Goal: Task Accomplishment & Management: Use online tool/utility

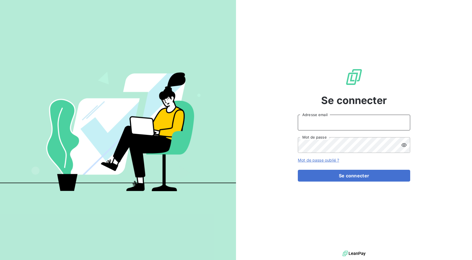
click at [328, 120] on input "Adresse email" at bounding box center [354, 123] width 112 height 16
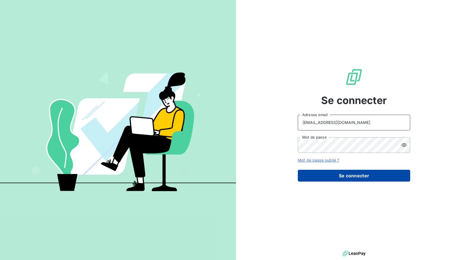
type input "[EMAIL_ADDRESS][DOMAIN_NAME]"
click at [341, 175] on button "Se connecter" at bounding box center [354, 176] width 112 height 12
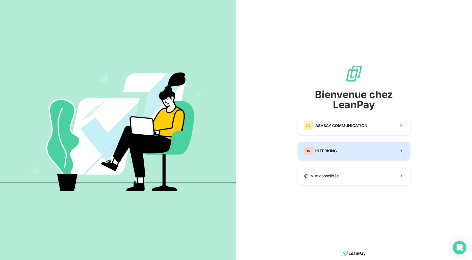
click at [331, 152] on span "INTERKING" at bounding box center [326, 151] width 22 height 6
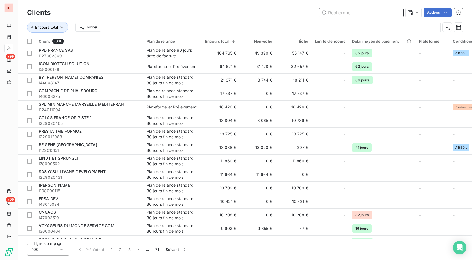
click at [348, 13] on input "text" at bounding box center [361, 12] width 84 height 9
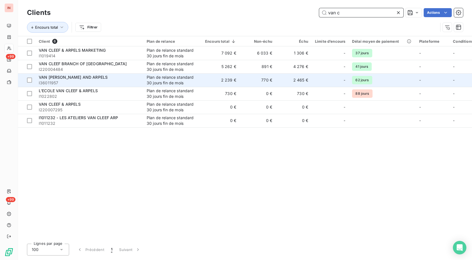
type input "van c"
click at [100, 79] on div "VAN [PERSON_NAME] AND ARPELS" at bounding box center [89, 77] width 101 height 6
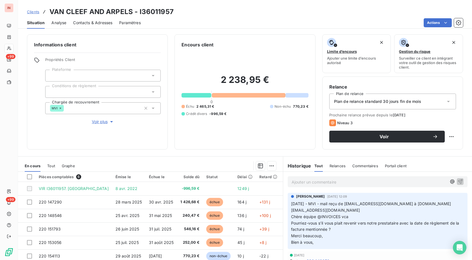
click at [312, 183] on p "Ajouter un commentaire ﻿" at bounding box center [369, 181] width 155 height 7
click at [327, 180] on span "[DATE] - MVI - [EMAIL_ADDRESS][DOMAIN_NAME] à" at bounding box center [342, 181] width 101 height 5
click at [425, 183] on p "[DATE] - MVI - mail de [EMAIL_ADDRESS][DOMAIN_NAME] à" at bounding box center [369, 181] width 155 height 6
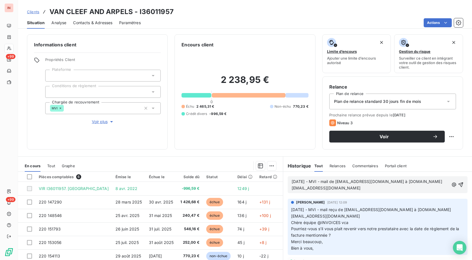
click at [306, 191] on p "[DATE] - MVI - mail de [EMAIL_ADDRESS][DOMAIN_NAME] à [DOMAIN_NAME][EMAIL_ADDRE…" at bounding box center [370, 184] width 157 height 13
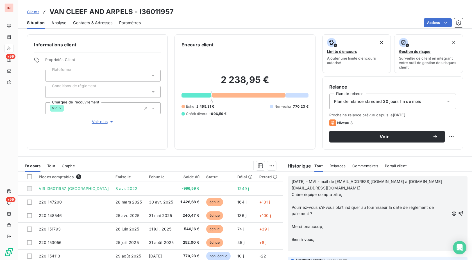
click at [295, 200] on p "﻿" at bounding box center [370, 201] width 157 height 6
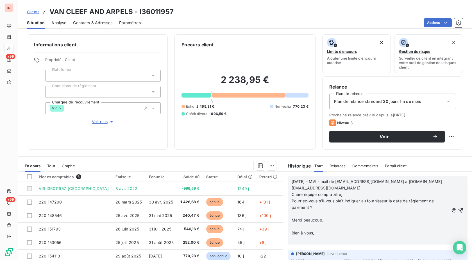
click at [295, 211] on p "﻿" at bounding box center [370, 213] width 157 height 6
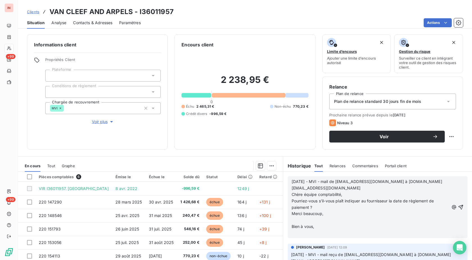
click at [293, 220] on p "﻿" at bounding box center [370, 220] width 157 height 6
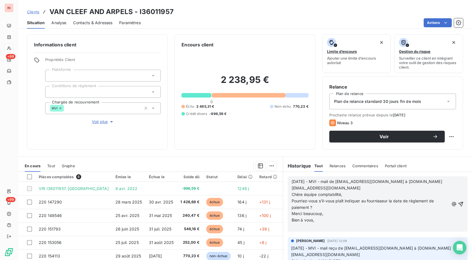
click at [293, 227] on p "﻿" at bounding box center [370, 226] width 157 height 6
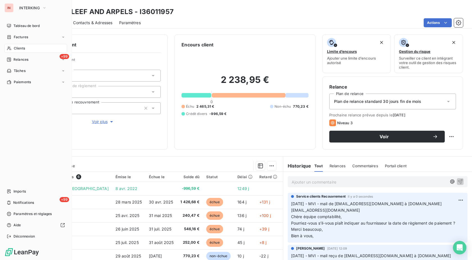
click at [13, 49] on div "Clients" at bounding box center [35, 48] width 63 height 9
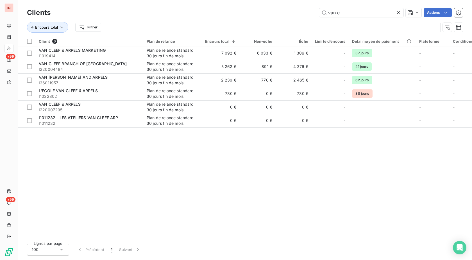
click at [399, 13] on icon at bounding box center [398, 13] width 6 height 6
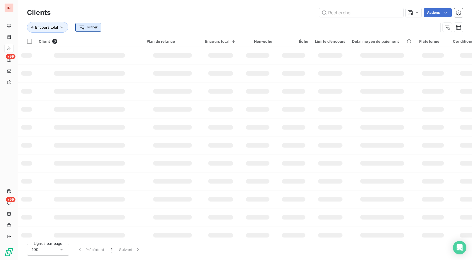
click at [90, 27] on html "IN +99 +99 Clients Actions Encours total Filtrer Client 6 Plan de relance Encou…" at bounding box center [236, 130] width 472 height 260
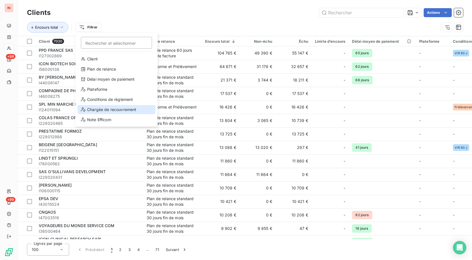
click at [115, 110] on div "Chargée de recouvrement" at bounding box center [117, 109] width 78 height 9
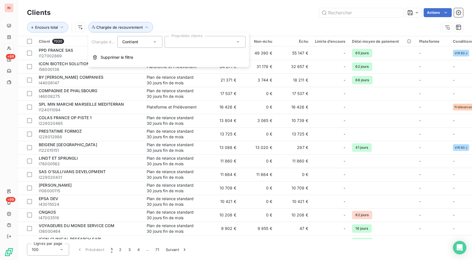
click at [186, 45] on div at bounding box center [205, 42] width 81 height 12
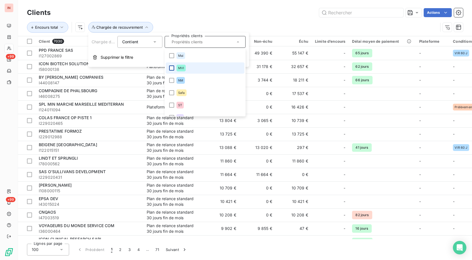
click at [170, 69] on div at bounding box center [171, 67] width 5 height 5
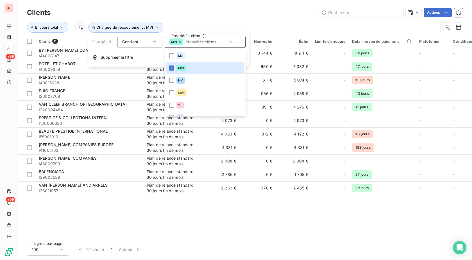
click at [269, 10] on div "Actions" at bounding box center [260, 12] width 406 height 9
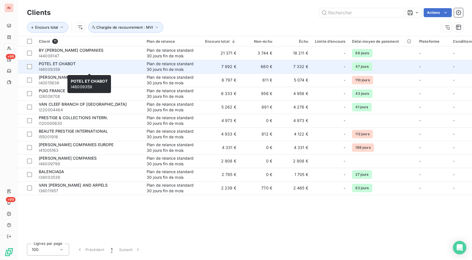
click at [83, 66] on div "POTEL ET CHABOT" at bounding box center [89, 64] width 101 height 6
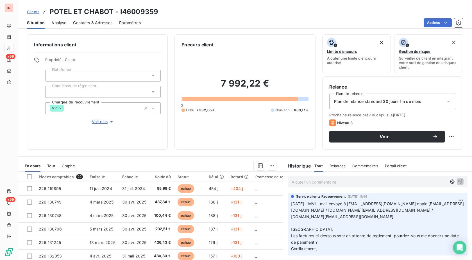
click at [346, 219] on p "[DATE] - MVI - mail envoyé à [EMAIL_ADDRESS][DOMAIN_NAME] copie [EMAIL_ADDRESS]…" at bounding box center [377, 226] width 173 height 51
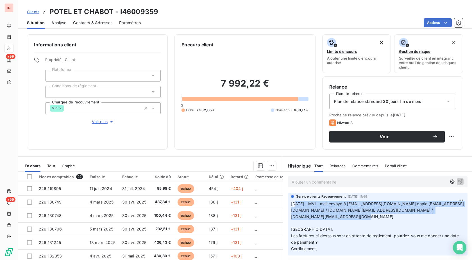
drag, startPoint x: 339, startPoint y: 216, endPoint x: 292, endPoint y: 203, distance: 48.5
click at [292, 203] on p "[DATE] - MVI - mail envoyé à [EMAIL_ADDRESS][DOMAIN_NAME] copie [EMAIL_ADDRESS]…" at bounding box center [377, 226] width 173 height 51
copy span "/09/2025 - MVI - mail envoyé à [EMAIL_ADDRESS][DOMAIN_NAME] copie [EMAIL_ADDRES…"
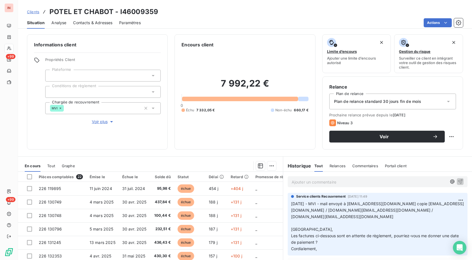
click at [317, 184] on p "Ajouter un commentaire ﻿" at bounding box center [369, 181] width 155 height 7
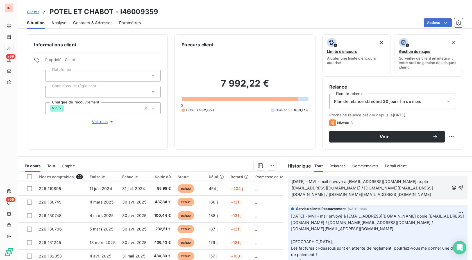
click at [298, 198] on p "[DATE] - MVI - mail envoyé à [EMAIL_ADDRESS][DOMAIN_NAME] copie [EMAIL_ADDRESS]…" at bounding box center [370, 187] width 157 height 19
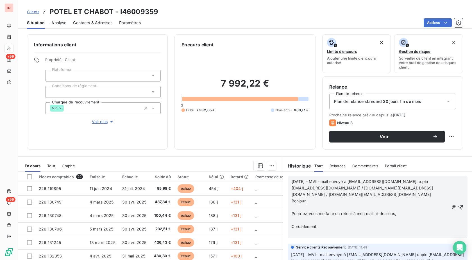
click at [304, 205] on p "﻿" at bounding box center [370, 207] width 157 height 6
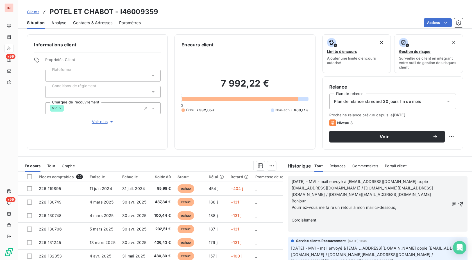
click at [302, 214] on p "﻿" at bounding box center [370, 213] width 157 height 6
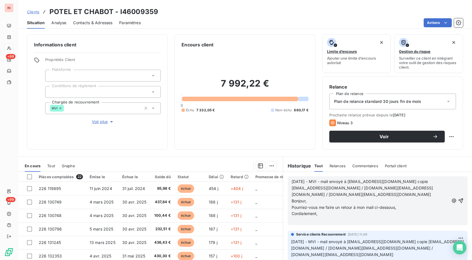
click at [302, 220] on p "﻿" at bounding box center [370, 220] width 157 height 6
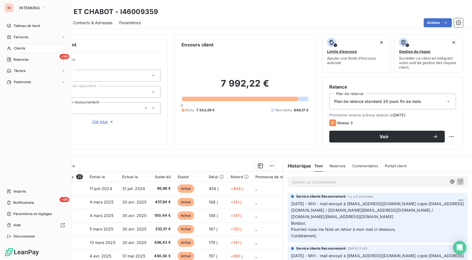
click at [13, 47] on div "Clients" at bounding box center [35, 48] width 63 height 9
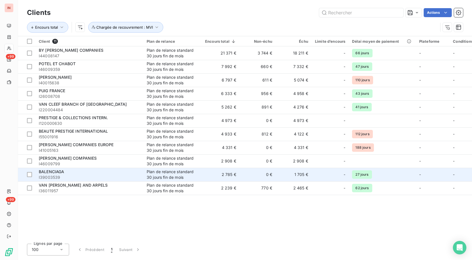
click at [73, 171] on div "BALENCIAGA" at bounding box center [89, 172] width 101 height 6
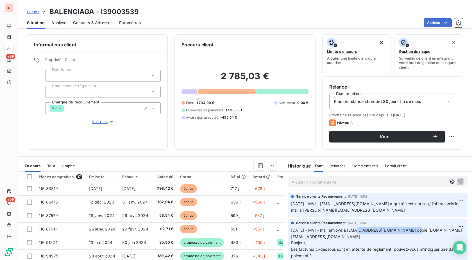
drag, startPoint x: 353, startPoint y: 230, endPoint x: 410, endPoint y: 230, distance: 56.4
click at [410, 230] on span "[DATE] - MVI - mail envoyé à [EMAIL_ADDRESS][DOMAIN_NAME] copie [DOMAIN_NAME][E…" at bounding box center [377, 245] width 173 height 37
copy span "[EMAIL_ADDRESS][DOMAIN_NAME]"
click at [358, 180] on p "Ajouter un commentaire ﻿" at bounding box center [369, 181] width 155 height 7
drag, startPoint x: 326, startPoint y: 229, endPoint x: 422, endPoint y: 231, distance: 95.5
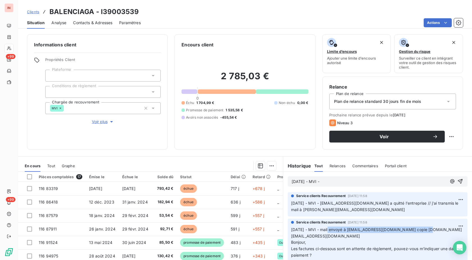
click at [422, 231] on span "[DATE] - MVI - mail envoyé à [EMAIL_ADDRESS][DOMAIN_NAME] copie [DOMAIN_NAME][E…" at bounding box center [377, 245] width 173 height 37
copy span "mail envoyé à [EMAIL_ADDRESS][DOMAIN_NAME] copie"
click at [367, 182] on p "[DATE] - MVI -" at bounding box center [369, 181] width 155 height 6
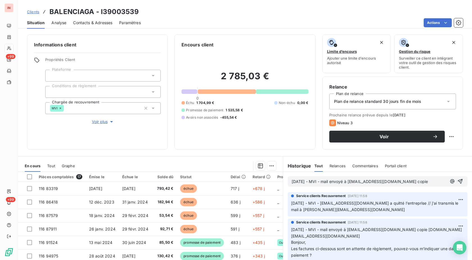
drag, startPoint x: 323, startPoint y: 210, endPoint x: 383, endPoint y: 210, distance: 60.4
click at [383, 210] on span "[DATE] - MVI - [EMAIL_ADDRESS][DOMAIN_NAME] a quitté l'entreprise // j'ai trans…" at bounding box center [375, 206] width 169 height 11
copy span "[PERSON_NAME][EMAIL_ADDRESS][DOMAIN_NAME]"
click at [428, 181] on p "[DATE] - MVI - mail envoyé à [EMAIL_ADDRESS][DOMAIN_NAME] copie" at bounding box center [369, 181] width 155 height 6
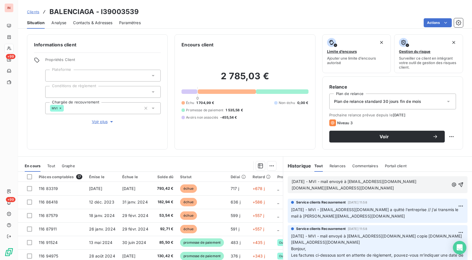
click at [300, 187] on span "[DATE] - MVI - mail envoyé à [EMAIL_ADDRESS][DOMAIN_NAME] [DOMAIN_NAME][EMAIL_A…" at bounding box center [355, 184] width 126 height 11
click at [308, 191] on p "[DATE] - MVI - mail envoyé à [EMAIL_ADDRESS][DOMAIN_NAME] copie [DOMAIN_NAME][E…" at bounding box center [370, 184] width 157 height 13
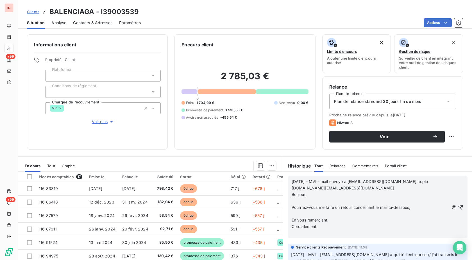
click at [305, 200] on p "﻿" at bounding box center [370, 201] width 157 height 6
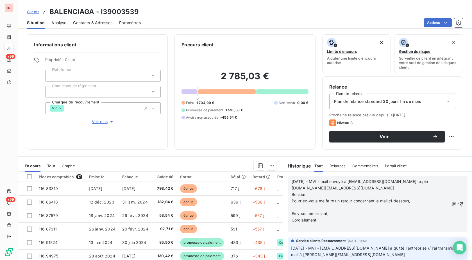
click at [304, 206] on p "﻿" at bounding box center [370, 207] width 157 height 6
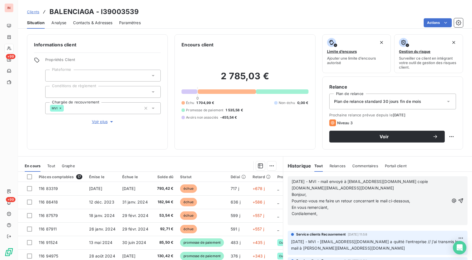
click at [298, 221] on p "﻿" at bounding box center [370, 220] width 157 height 6
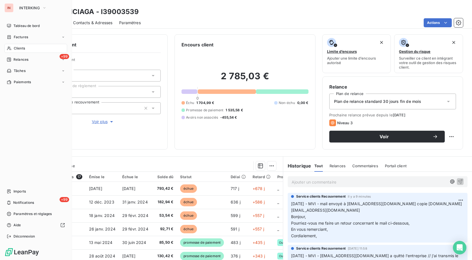
click at [15, 49] on span "Clients" at bounding box center [19, 48] width 11 height 5
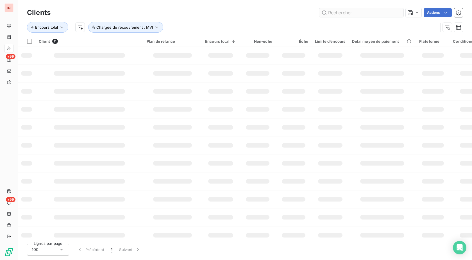
drag, startPoint x: 352, startPoint y: 12, endPoint x: 345, endPoint y: 12, distance: 6.5
click at [348, 12] on input "text" at bounding box center [361, 12] width 84 height 9
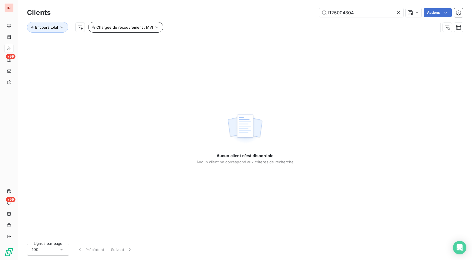
type input "I125004804"
click at [123, 29] on span "Chargée de recouvrement : MVI" at bounding box center [124, 27] width 56 height 4
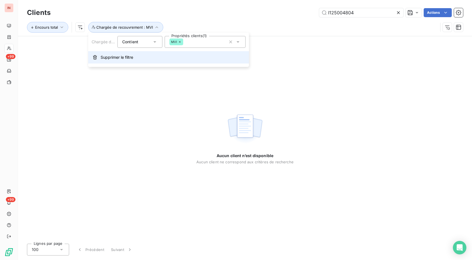
click at [127, 59] on span "Supprimer le filtre" at bounding box center [117, 57] width 33 height 6
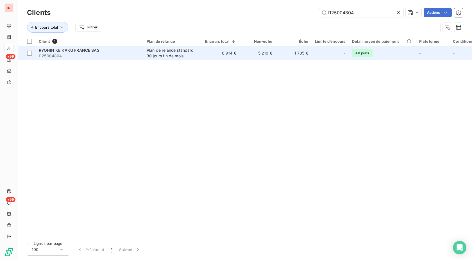
click at [161, 54] on div "Plan de relance standard 30 jours fin de mois" at bounding box center [173, 52] width 52 height 11
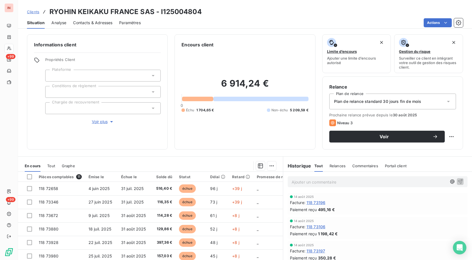
scroll to position [29, 0]
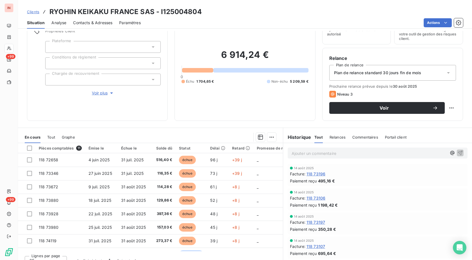
drag, startPoint x: 200, startPoint y: 162, endPoint x: 343, endPoint y: 99, distance: 156.1
click at [200, 162] on td "échue" at bounding box center [191, 159] width 31 height 13
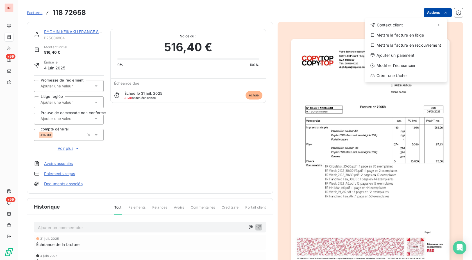
click at [429, 15] on html "IN +99 +99 Factures [PHONE_NUMBER] Actions Contact client Mettre la facture en …" at bounding box center [236, 130] width 472 height 260
click at [243, 25] on html "IN +99 +99 Factures [PHONE_NUMBER] Actions Contact client Mettre la facture en …" at bounding box center [236, 130] width 472 height 260
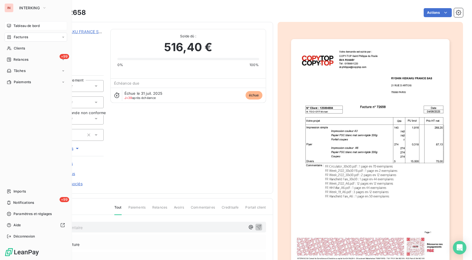
click at [16, 26] on span "Tableau de bord" at bounding box center [26, 25] width 26 height 5
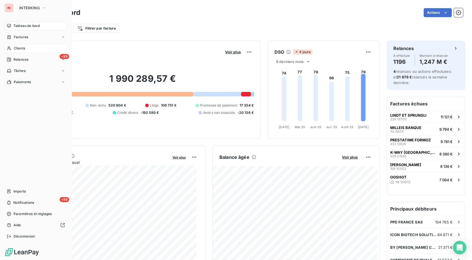
click at [17, 50] on span "Clients" at bounding box center [19, 48] width 11 height 5
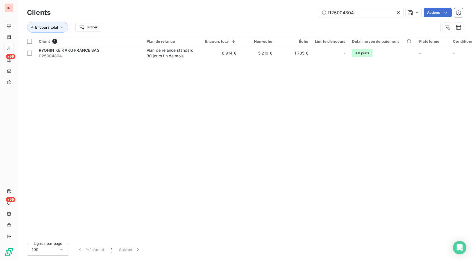
drag, startPoint x: 376, startPoint y: 13, endPoint x: 247, endPoint y: 14, distance: 129.2
click at [319, 13] on input "I125004804" at bounding box center [361, 12] width 84 height 9
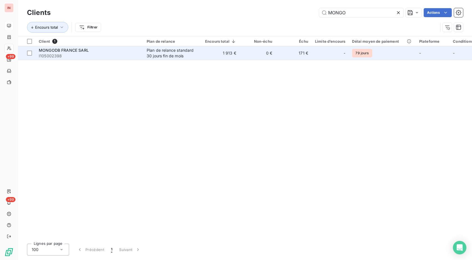
type input "MONGO"
click at [331, 56] on div "-" at bounding box center [330, 53] width 30 height 9
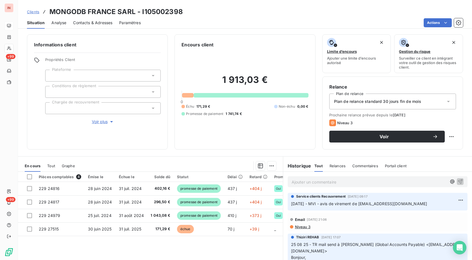
click at [162, 5] on div "Clients MONGODB [GEOGRAPHIC_DATA] SARL - I105002398 Situation Analyse Contacts …" at bounding box center [245, 14] width 454 height 29
click at [162, 13] on h3 "MONGODB FRANCE SARL - I105002398" at bounding box center [115, 12] width 133 height 10
copy h3 "I105002398"
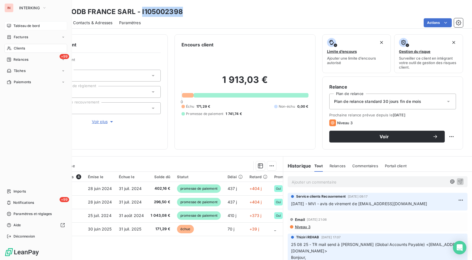
click at [5, 28] on div "Tableau de bord" at bounding box center [35, 25] width 63 height 9
